Goal: Navigation & Orientation: Go to known website

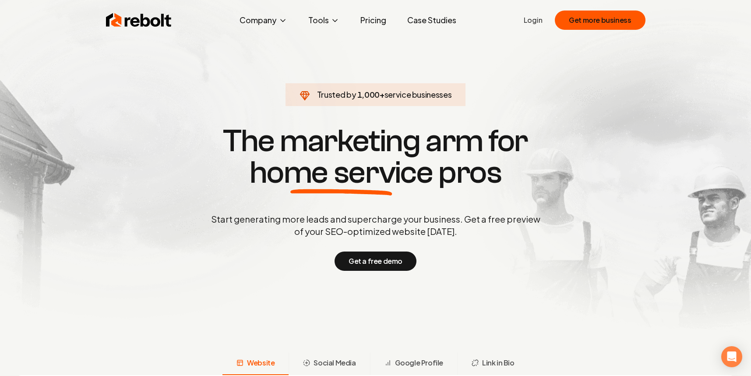
click at [372, 23] on link "Pricing" at bounding box center [373, 20] width 40 height 18
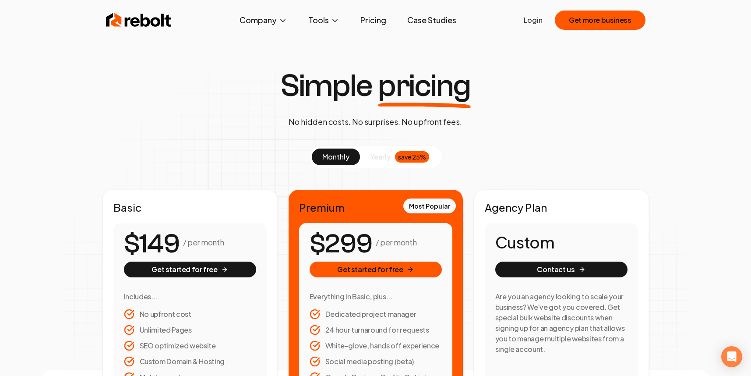
click at [536, 19] on link "Login" at bounding box center [533, 20] width 19 height 11
